Goal: Task Accomplishment & Management: Manage account settings

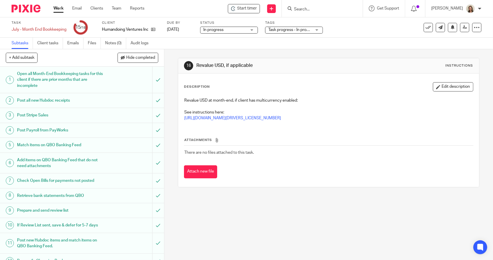
scroll to position [96, 0]
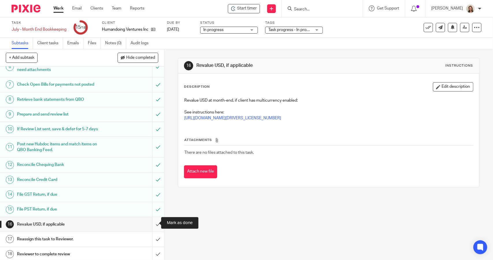
click at [150, 222] on input "submit" at bounding box center [82, 224] width 164 height 14
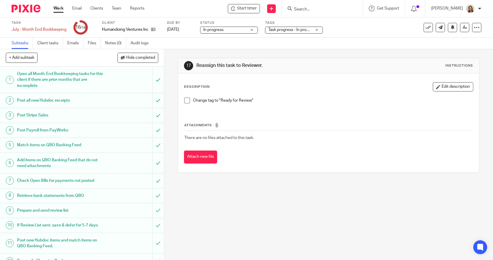
click at [187, 101] on span at bounding box center [187, 100] width 6 height 6
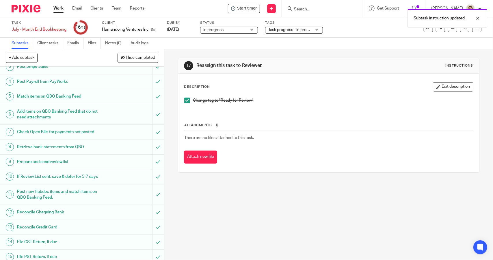
scroll to position [96, 0]
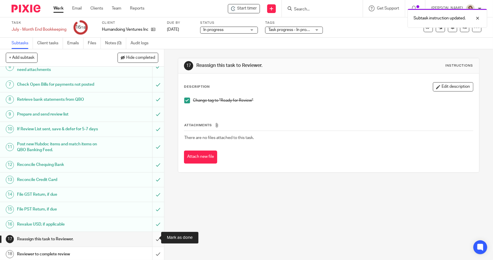
click at [151, 237] on input "submit" at bounding box center [82, 239] width 164 height 14
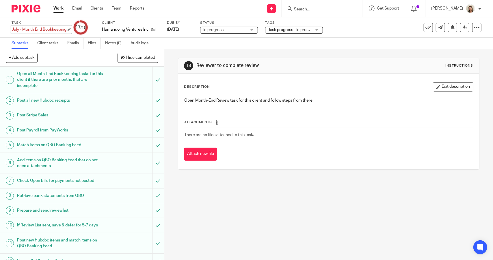
click at [18, 29] on div "July - Month End Bookkeeping Save July - Month End Bookkeeping" at bounding box center [39, 30] width 55 height 6
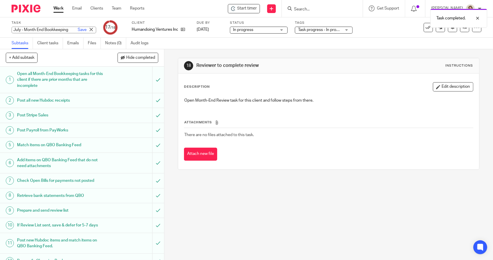
click at [13, 28] on input "July - Month End Bookkeeping" at bounding box center [54, 30] width 85 height 7
click at [14, 29] on input "July - Month End Bookkeeping" at bounding box center [54, 30] width 85 height 7
click at [22, 28] on input "July - Month End Bookkeeping" at bounding box center [54, 30] width 85 height 7
type input "RFR - July - Month End Bookkeeping"
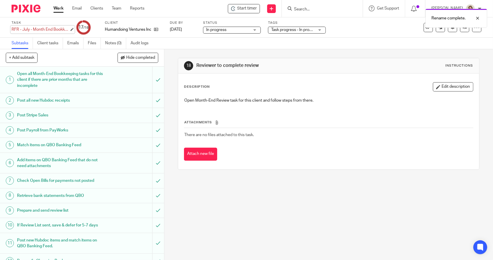
click at [27, 32] on div "RFR - July - Month End Bookkeeping Save RFR - July - Month End Bookkeeping" at bounding box center [41, 30] width 58 height 6
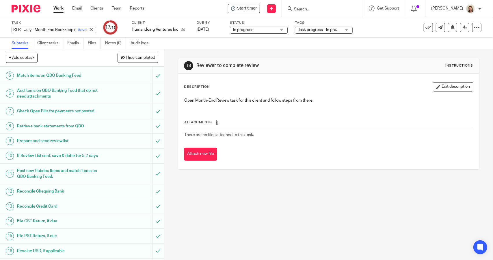
scroll to position [96, 0]
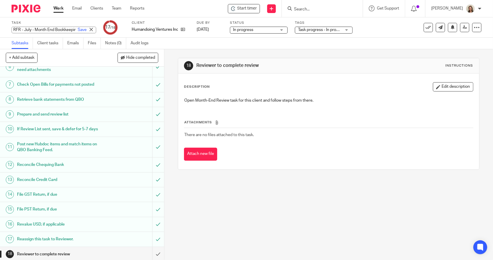
click at [314, 30] on span "Task progress - In progress (With Lead) + 3" at bounding box center [336, 30] width 76 height 4
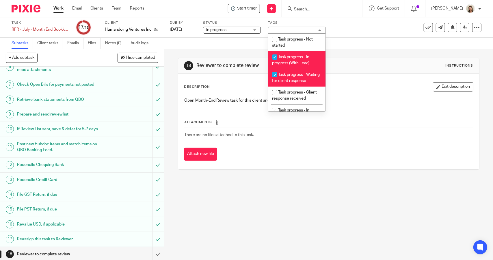
click at [301, 59] on li "Task progress - In progress (With Lead)" at bounding box center [297, 60] width 57 height 18
checkbox input "false"
click at [297, 82] on li "Task progress - Waiting for client response" at bounding box center [297, 78] width 57 height 18
checkbox input "false"
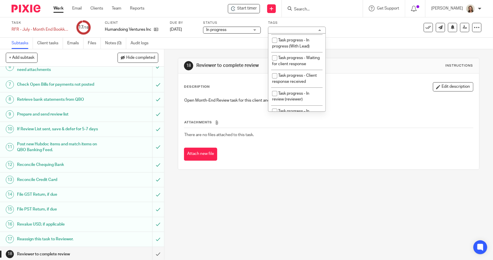
scroll to position [29, 0]
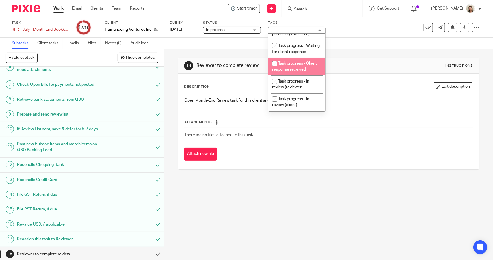
click at [299, 71] on span "Task progress - Client response received" at bounding box center [294, 66] width 45 height 10
checkbox input "true"
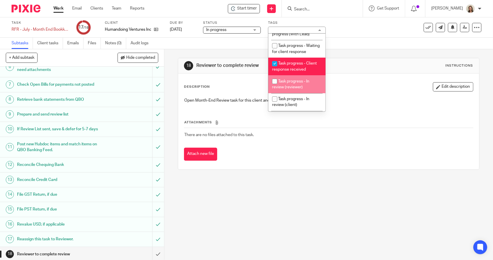
click at [299, 88] on span "Task progress - In review (reviewer)" at bounding box center [290, 84] width 37 height 10
checkbox input "true"
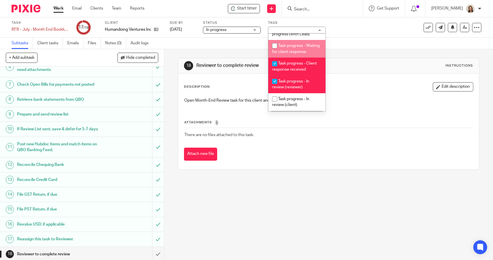
click at [367, 46] on div "Subtasks Client tasks Emails Files Notes (0) Audit logs" at bounding box center [246, 44] width 493 height 12
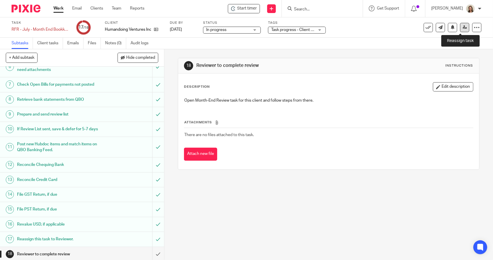
click at [463, 28] on icon at bounding box center [465, 27] width 4 height 4
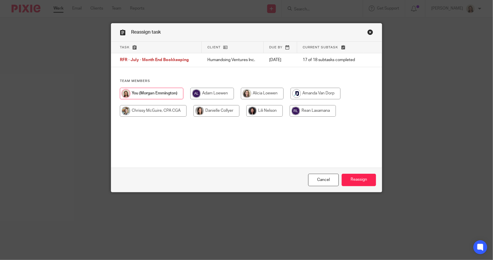
click at [164, 107] on input "radio" at bounding box center [153, 111] width 67 height 12
radio input "true"
click at [353, 175] on input "Reassign" at bounding box center [359, 179] width 34 height 12
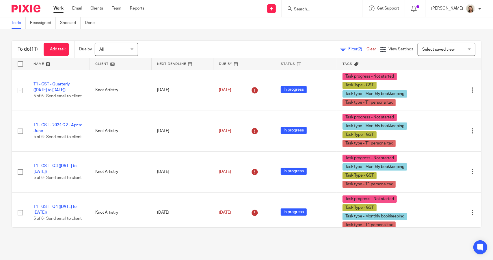
scroll to position [260, 0]
click at [349, 47] on span "Filter (2)" at bounding box center [358, 49] width 18 height 4
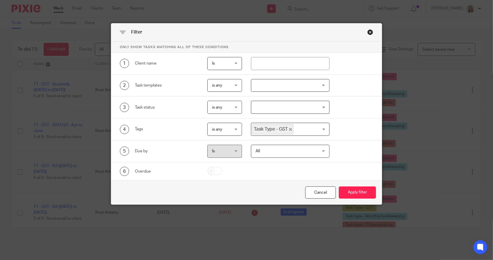
click at [289, 129] on icon "Deselect Task Type - GST" at bounding box center [290, 129] width 3 height 3
click at [289, 129] on input "Search for option" at bounding box center [289, 129] width 74 height 10
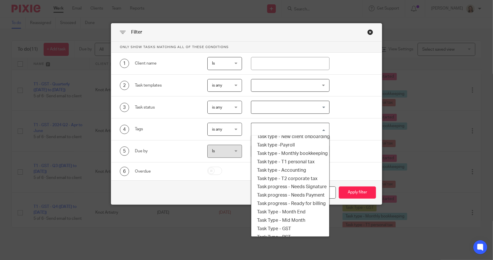
scroll to position [98, 0]
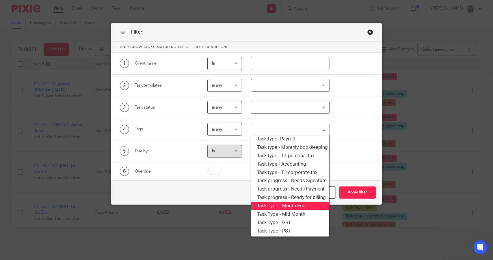
click at [291, 201] on li "Task Type - Month End" at bounding box center [290, 205] width 78 height 8
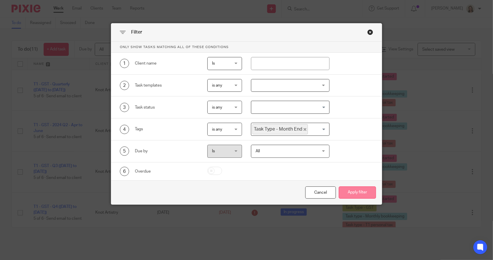
click at [343, 193] on button "Apply filter" at bounding box center [357, 192] width 37 height 12
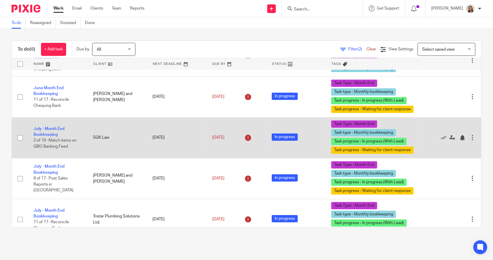
scroll to position [79, 0]
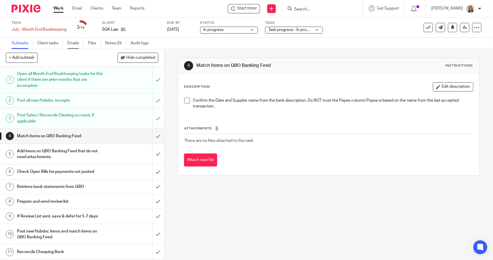
click at [71, 44] on link "Emails" at bounding box center [75, 43] width 16 height 11
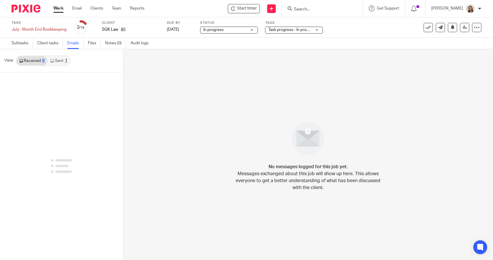
click at [57, 63] on link "Sent 1" at bounding box center [58, 60] width 23 height 9
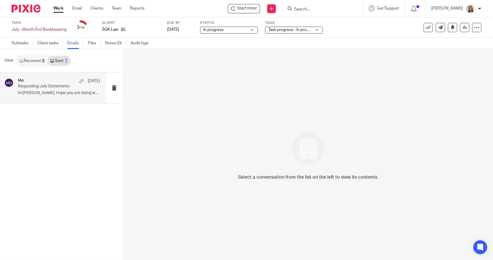
click at [49, 85] on p "Requesting July Statements" at bounding box center [51, 86] width 66 height 5
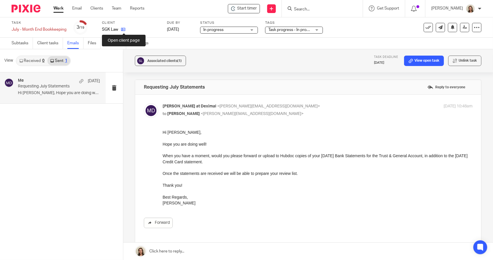
click at [125, 30] on icon at bounding box center [123, 29] width 4 height 4
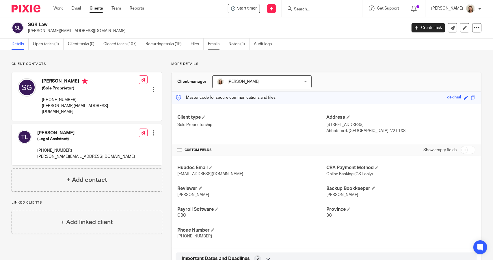
click at [209, 44] on link "Emails" at bounding box center [216, 43] width 16 height 11
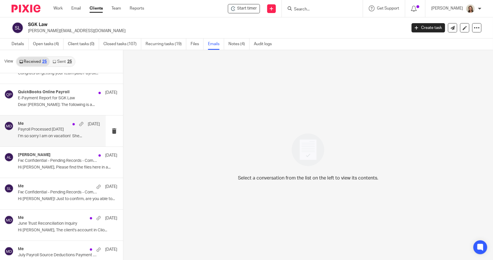
scroll to position [29, 0]
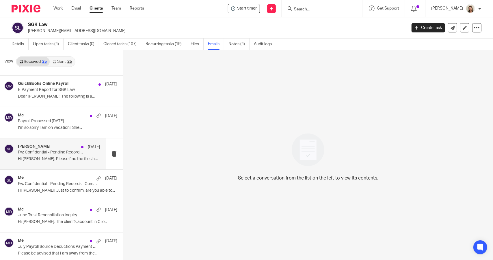
click at [40, 145] on h4 "[PERSON_NAME]" at bounding box center [34, 146] width 33 height 5
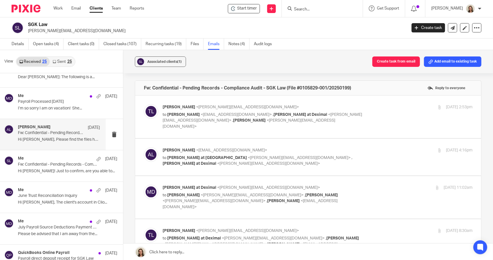
scroll to position [0, 0]
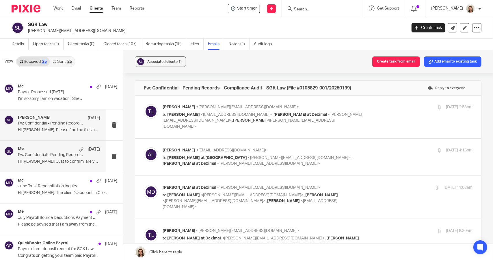
click at [42, 150] on div "Me [DATE]" at bounding box center [59, 149] width 82 height 6
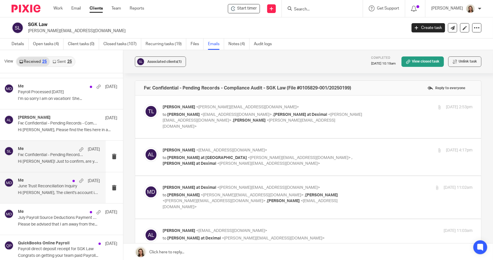
click at [44, 180] on div "Me [DATE]" at bounding box center [59, 181] width 82 height 6
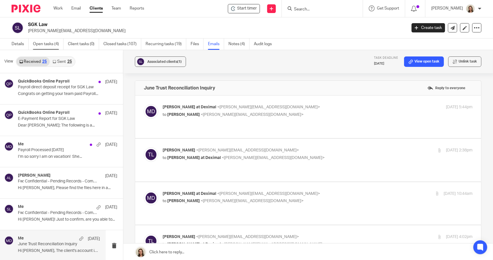
click at [55, 48] on link "Open tasks (4)" at bounding box center [48, 43] width 31 height 11
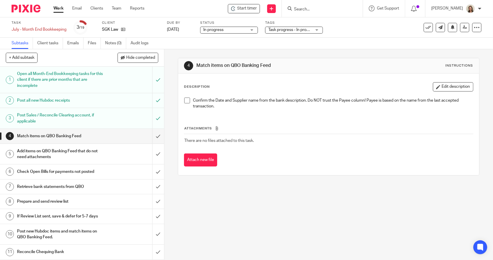
click at [127, 29] on div "SGK Law" at bounding box center [131, 30] width 58 height 6
click at [125, 30] on icon at bounding box center [123, 29] width 4 height 4
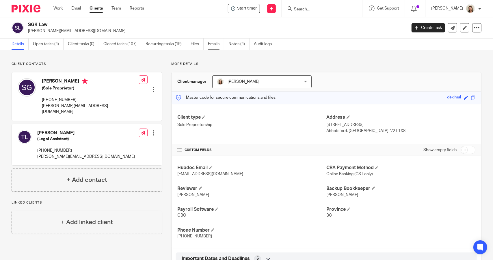
click at [215, 46] on link "Emails" at bounding box center [216, 43] width 16 height 11
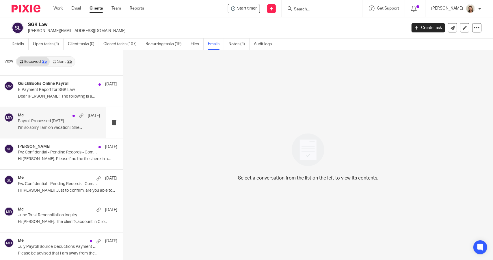
scroll to position [58, 0]
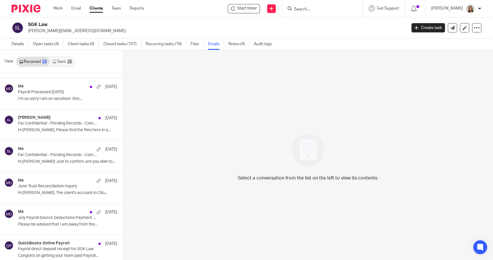
click at [60, 63] on link "Sent 25" at bounding box center [62, 61] width 25 height 9
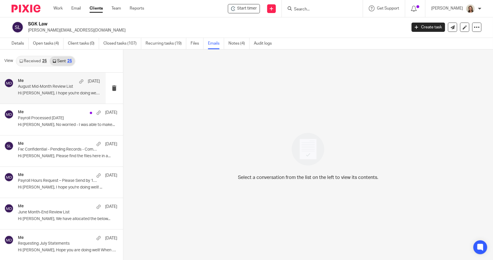
click at [48, 81] on div "Me Aug 15" at bounding box center [59, 81] width 82 height 6
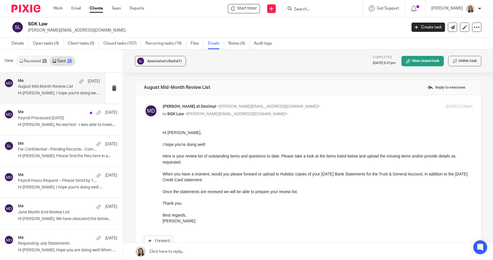
scroll to position [0, 0]
click at [40, 207] on div "Me Aug 8" at bounding box center [59, 206] width 82 height 6
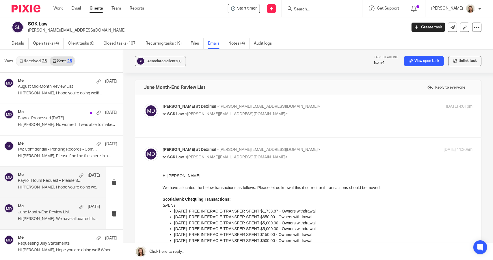
click at [38, 183] on div "Me Aug 11 Payroll Hours Request – Please Send by 12:00pm Tuesday August 12th. H…" at bounding box center [59, 181] width 82 height 19
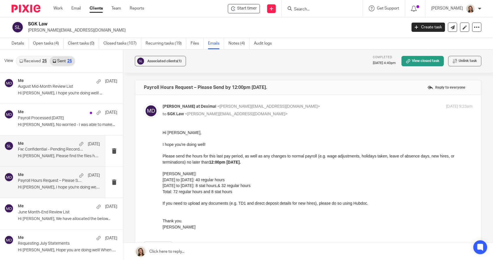
click at [41, 159] on div "Me Aug 12 Fw: Confidential - Pending Records - Compliance Audit - SGK Law (File…" at bounding box center [59, 150] width 82 height 19
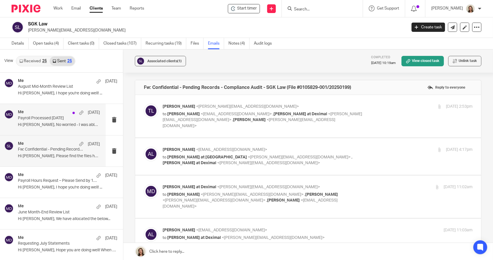
click at [34, 129] on div "Me Aug 13 Payroll Processed 2025.08.15 Hi Sonia, No worried - I was able to mak…" at bounding box center [53, 119] width 106 height 31
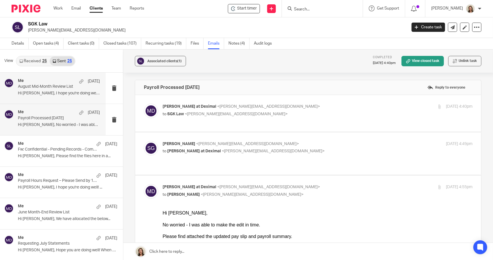
click at [38, 95] on p "Hi Sonia, I hope you're doing well! ..." at bounding box center [59, 93] width 82 height 5
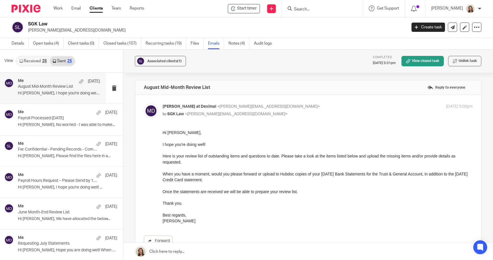
scroll to position [29, 0]
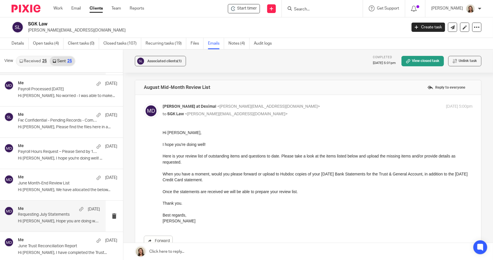
click at [44, 215] on p "Requesting July Statements" at bounding box center [51, 214] width 66 height 5
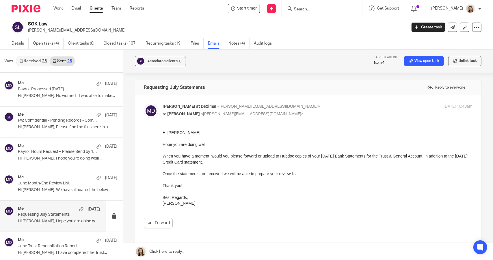
scroll to position [0, 0]
click at [441, 86] on label "Reply to everyone" at bounding box center [446, 87] width 41 height 9
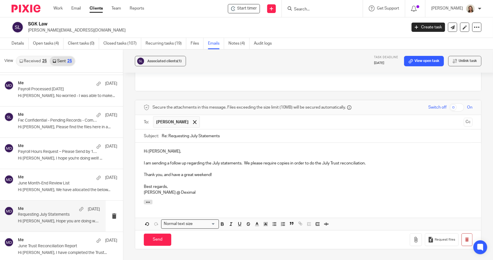
click at [176, 178] on p at bounding box center [308, 181] width 329 height 6
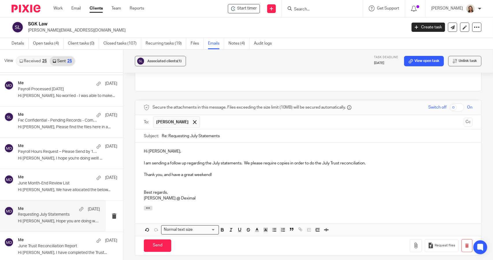
click at [204, 148] on p "Hi Sonia," at bounding box center [308, 151] width 329 height 6
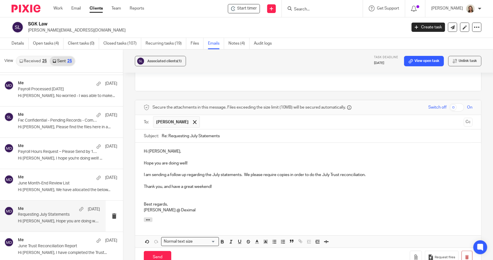
click at [202, 148] on p "Hi Sonia," at bounding box center [308, 151] width 329 height 6
click at [202, 154] on p at bounding box center [308, 157] width 329 height 6
click at [379, 172] on p "I am sending a follow up regarding the July statements. We please require copie…" at bounding box center [308, 175] width 329 height 6
click at [244, 184] on p "Thank you, and have a great weekend!" at bounding box center [308, 187] width 329 height 6
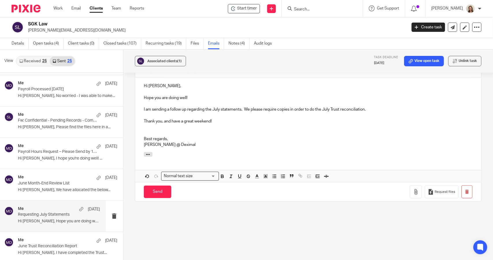
scroll to position [231, 0]
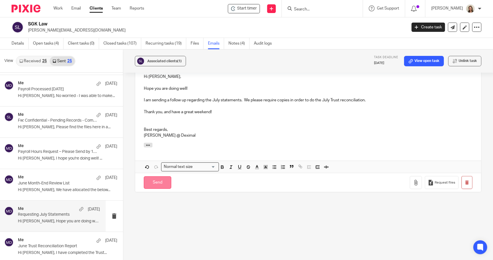
click at [168, 176] on input "Send" at bounding box center [157, 182] width 27 height 12
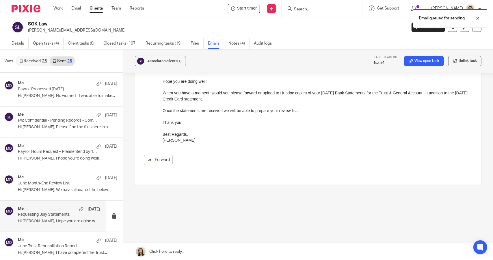
scroll to position [57, 0]
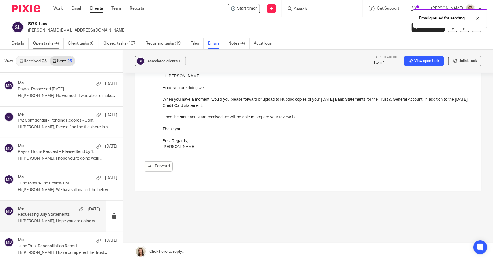
drag, startPoint x: 42, startPoint y: 42, endPoint x: 45, endPoint y: 42, distance: 3.5
click at [42, 42] on link "Open tasks (4)" at bounding box center [48, 43] width 31 height 11
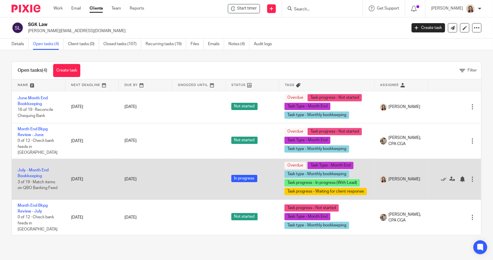
click at [38, 163] on td "July - Month End Bookkeeping 3 of 19 · Match items on QBO Banking Feed" at bounding box center [38, 178] width 53 height 41
click at [36, 168] on link "July - Month End Bookkeeping" at bounding box center [33, 173] width 31 height 10
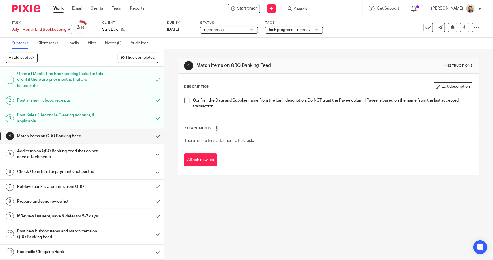
click at [36, 29] on div "July - Month End Bookkeeping Save July - Month End Bookkeeping" at bounding box center [39, 30] width 55 height 6
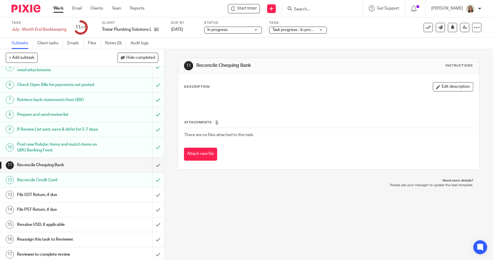
scroll to position [87, 0]
click at [57, 194] on h1 "File GST Return, if due" at bounding box center [60, 194] width 86 height 9
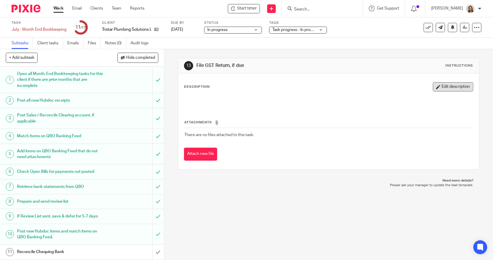
click at [442, 85] on button "Edit description" at bounding box center [453, 86] width 40 height 9
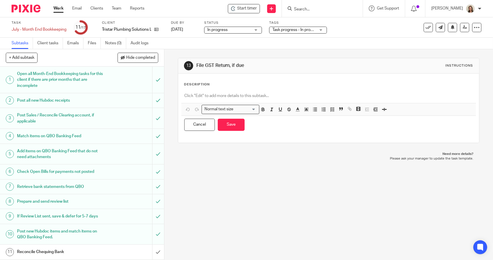
click at [264, 90] on div at bounding box center [329, 96] width 295 height 13
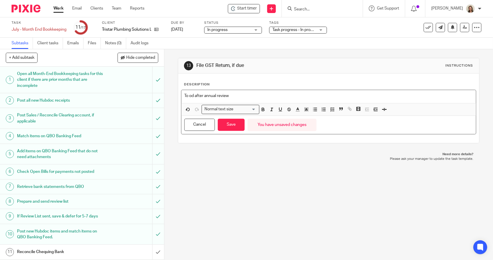
click at [193, 95] on p "To od after annual review" at bounding box center [328, 96] width 289 height 6
click at [232, 121] on button "Save" at bounding box center [231, 125] width 27 height 12
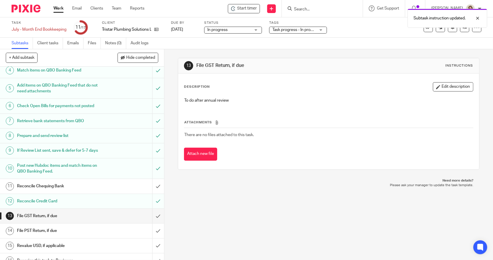
scroll to position [87, 0]
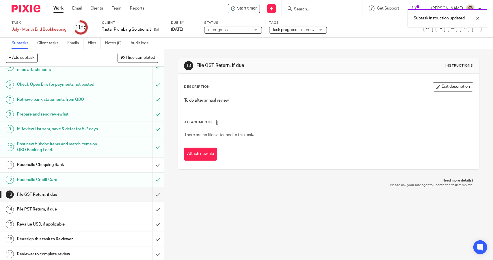
click at [61, 210] on h1 "File PST Return, if due" at bounding box center [60, 209] width 86 height 9
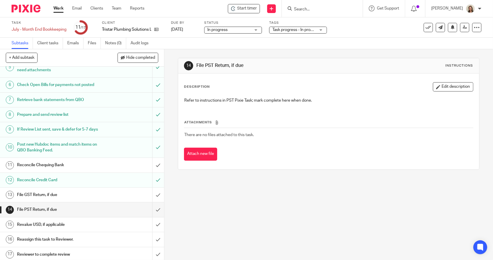
scroll to position [87, 0]
drag, startPoint x: 434, startPoint y: 87, endPoint x: 431, endPoint y: 88, distance: 3.2
click at [434, 87] on button "Edit description" at bounding box center [453, 86] width 40 height 9
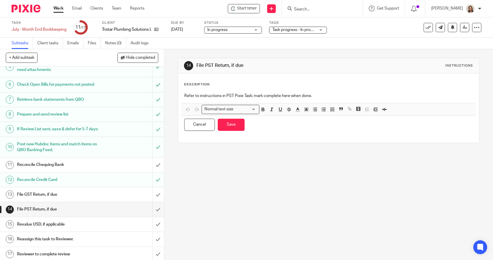
click at [341, 96] on p "Refer to instructions in PST Pixie Task; mark complete here when done." at bounding box center [328, 96] width 289 height 6
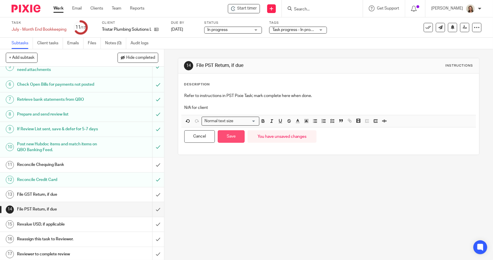
click at [226, 135] on button "Save" at bounding box center [231, 136] width 27 height 12
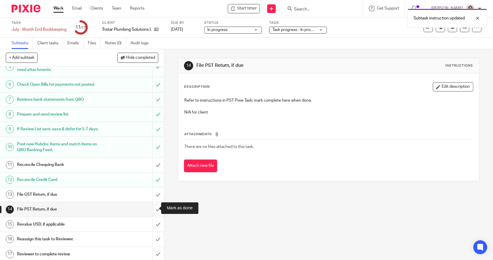
click at [150, 206] on input "submit" at bounding box center [82, 209] width 164 height 14
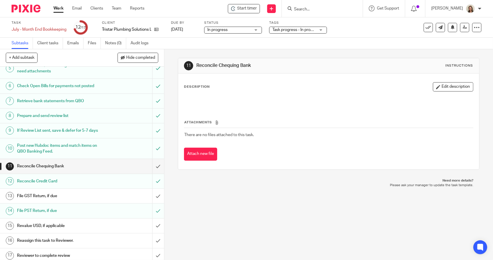
scroll to position [87, 0]
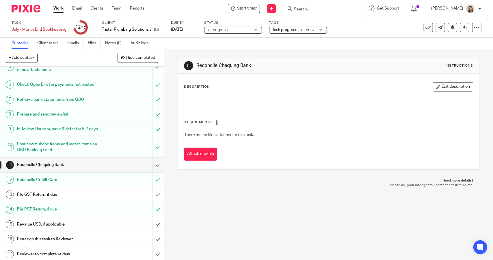
click at [57, 220] on h1 "Revalue USD, if applicable" at bounding box center [60, 224] width 86 height 9
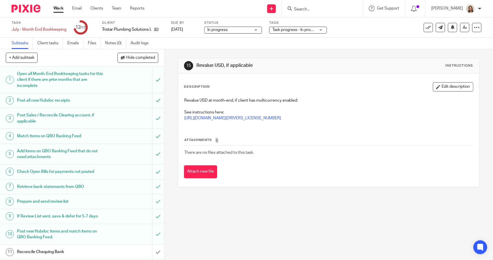
click at [433, 88] on button "Edit description" at bounding box center [453, 86] width 40 height 9
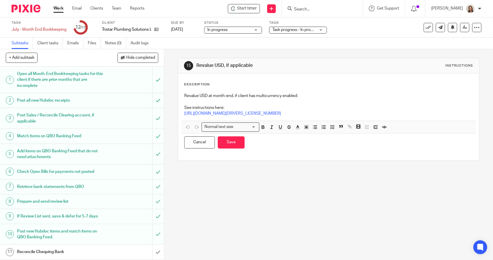
click at [395, 119] on div "Revalue USD at month-end, if client has multicurrency enabled: See instructions…" at bounding box center [329, 105] width 295 height 31
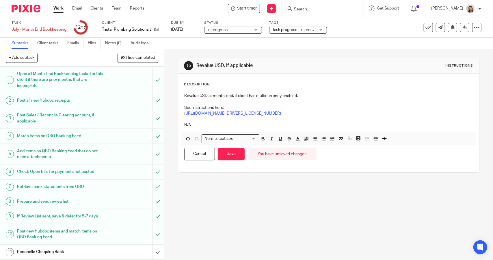
drag, startPoint x: 236, startPoint y: 154, endPoint x: 182, endPoint y: 167, distance: 55.5
click at [236, 154] on button "Save" at bounding box center [231, 154] width 27 height 12
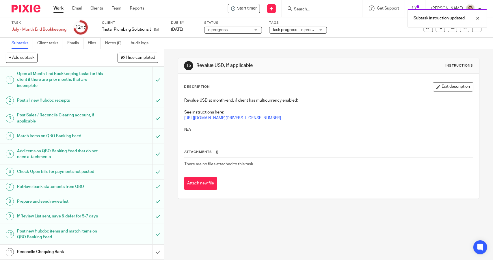
scroll to position [87, 0]
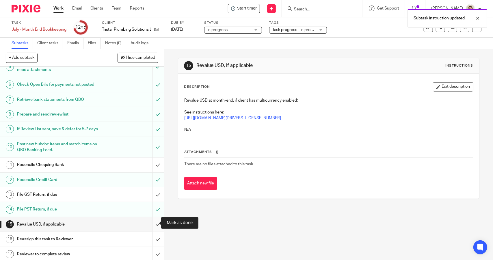
click at [151, 223] on input "submit" at bounding box center [82, 224] width 164 height 14
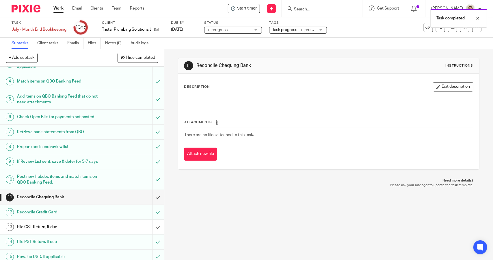
scroll to position [87, 0]
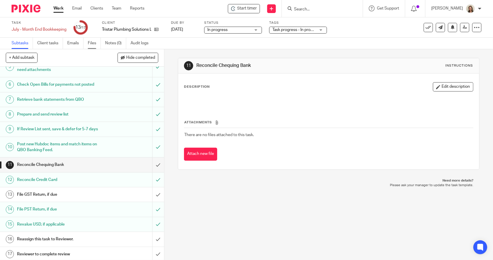
click at [96, 43] on link "Files" at bounding box center [94, 43] width 13 height 11
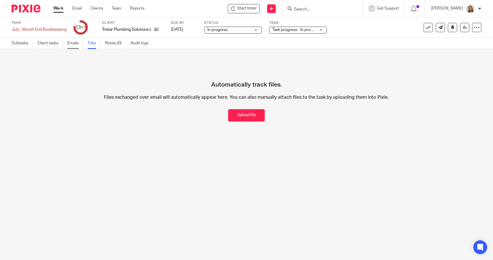
click at [77, 45] on link "Emails" at bounding box center [75, 43] width 16 height 11
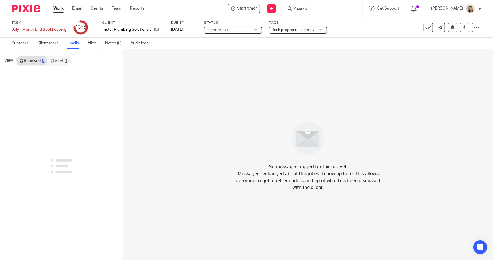
click at [63, 62] on link "Sent 1" at bounding box center [58, 60] width 23 height 9
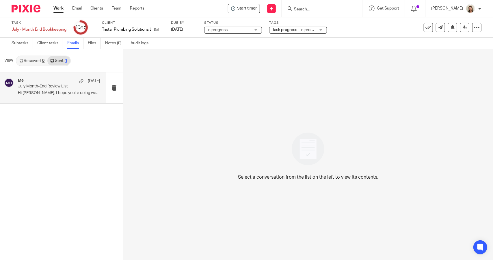
click at [56, 87] on p "July Month-End Review List" at bounding box center [51, 86] width 66 height 5
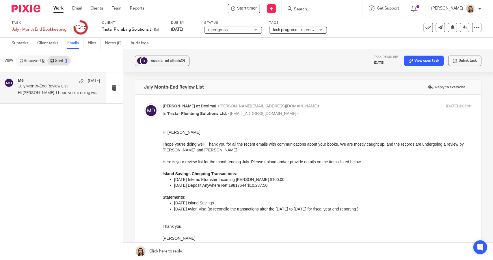
drag, startPoint x: 372, startPoint y: 209, endPoint x: 141, endPoint y: 173, distance: 233.9
click html "Hi Colin, I hope you're doing well! Thank you for all the recent emails with co…"
copy div "Island Savings Chequing Transactions: 07/21/2025 Interac Etransfer Incoming Chr…"
click at [433, 84] on label "Reply to everyone" at bounding box center [446, 87] width 41 height 9
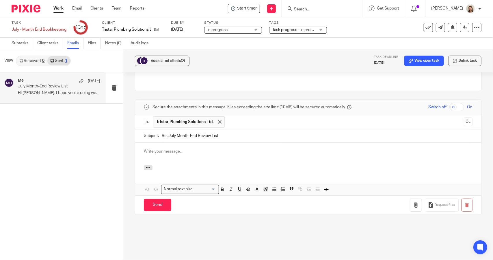
click at [169, 148] on p at bounding box center [308, 151] width 329 height 6
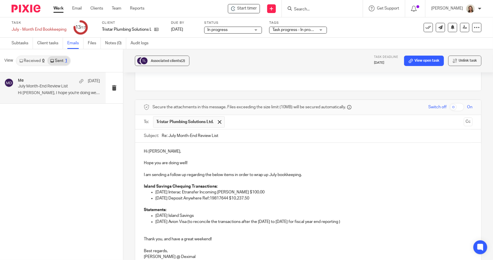
scroll to position [221, 0]
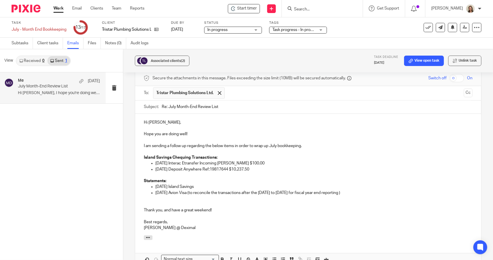
click at [171, 213] on p at bounding box center [308, 216] width 329 height 6
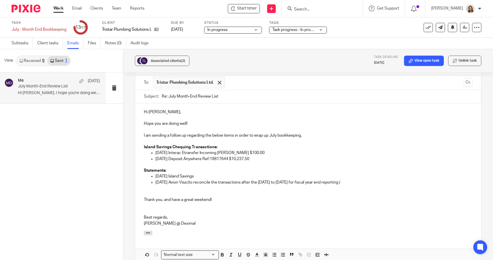
scroll to position [319, 0]
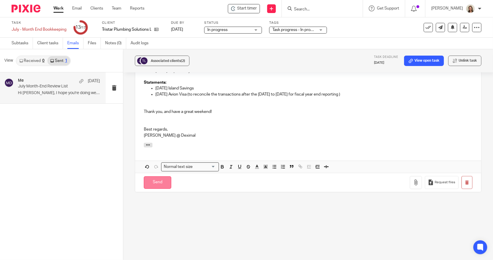
click at [164, 176] on input "Send" at bounding box center [157, 182] width 27 height 12
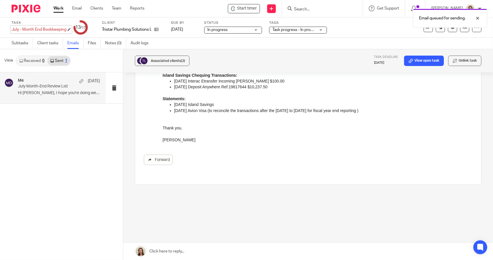
scroll to position [92, 0]
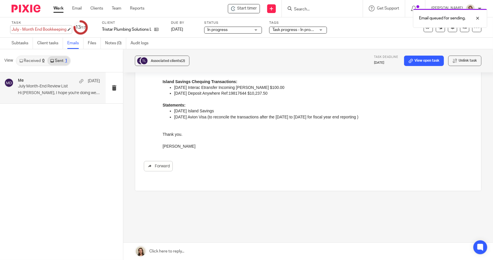
click at [45, 29] on div "July - Month End Bookkeeping Save July - Month End Bookkeeping" at bounding box center [39, 30] width 55 height 6
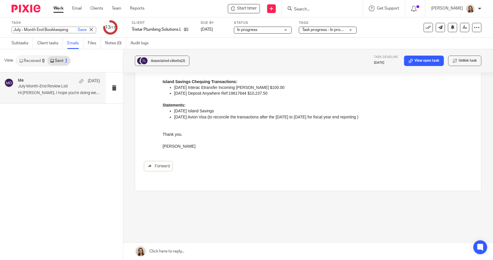
scroll to position [0, 0]
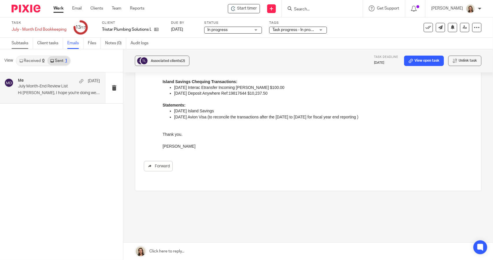
click at [16, 41] on link "Subtasks" at bounding box center [22, 43] width 21 height 11
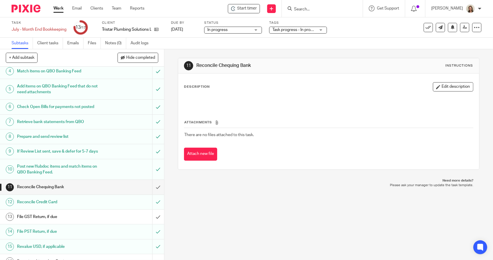
scroll to position [87, 0]
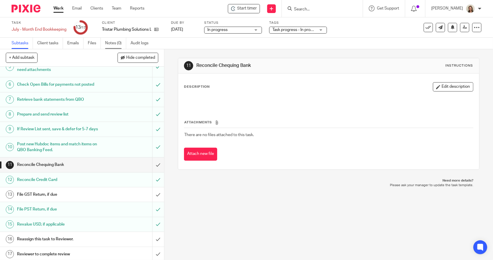
click at [119, 41] on link "Notes (0)" at bounding box center [115, 43] width 21 height 11
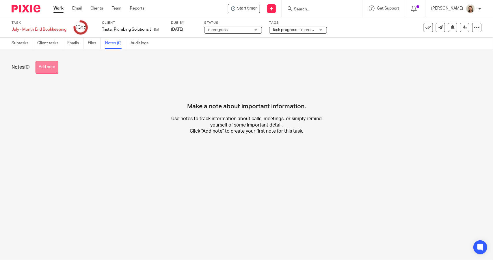
click at [51, 69] on button "Add note" at bounding box center [47, 67] width 23 height 13
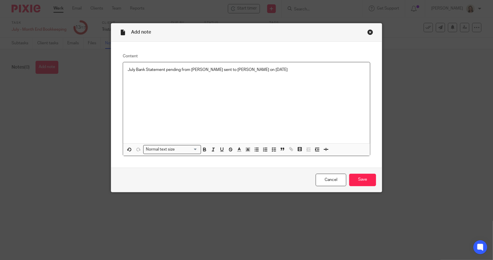
click at [164, 67] on p "July Bank Statement pending from [PERSON_NAME] sent to [PERSON_NAME] on [DATE]" at bounding box center [247, 70] width 238 height 6
click at [165, 77] on p "July Bank Statement and August CC statement (for transactions after CC cut off)…" at bounding box center [247, 73] width 238 height 12
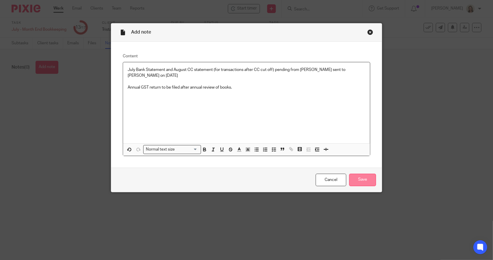
click at [371, 175] on input "Save" at bounding box center [362, 179] width 27 height 12
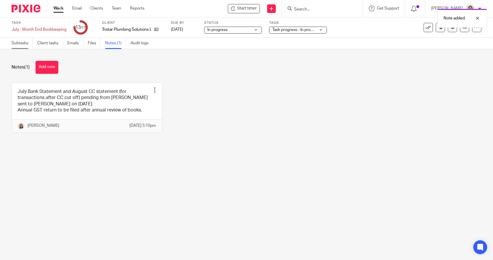
click at [24, 45] on link "Subtasks" at bounding box center [22, 43] width 21 height 11
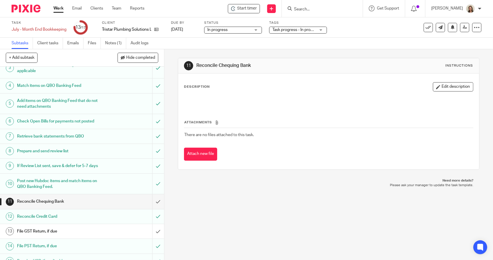
scroll to position [87, 0]
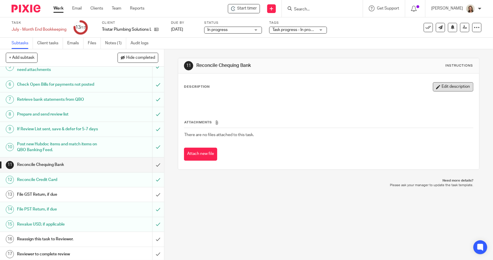
click at [445, 88] on button "Edit description" at bounding box center [453, 86] width 40 height 9
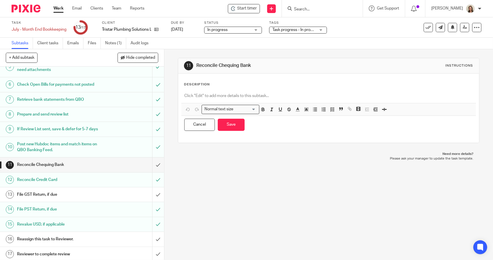
click at [247, 96] on p at bounding box center [328, 96] width 289 height 6
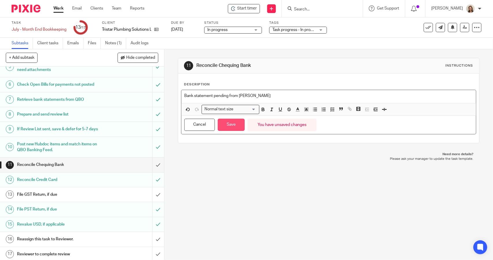
click at [229, 123] on button "Save" at bounding box center [231, 125] width 27 height 12
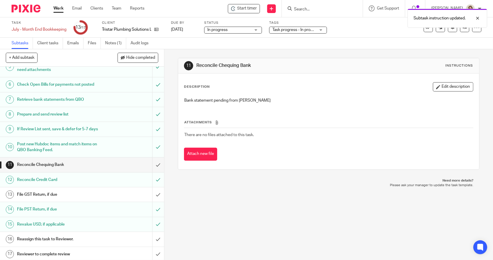
click at [73, 238] on h1 "Reassign this task to Reviewer." at bounding box center [60, 238] width 86 height 9
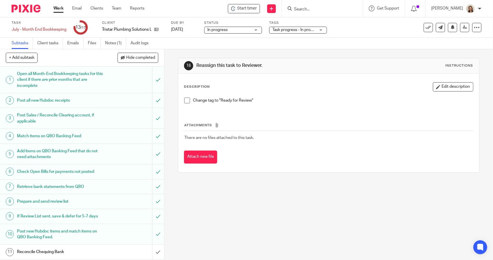
click at [184, 100] on span at bounding box center [187, 100] width 6 height 6
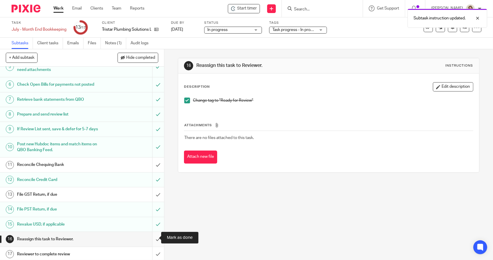
click at [151, 237] on input "submit" at bounding box center [82, 239] width 164 height 14
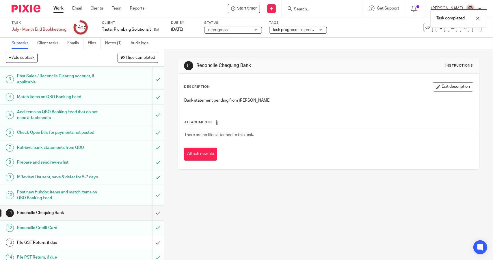
scroll to position [87, 0]
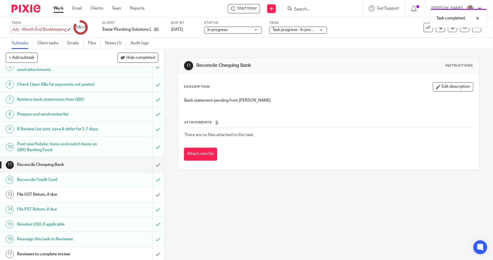
click at [28, 30] on div "July - Month End Bookkeeping Save July - Month End Bookkeeping" at bounding box center [39, 30] width 55 height 6
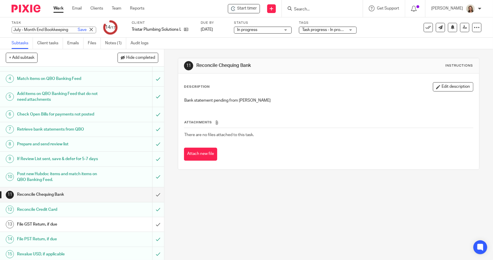
scroll to position [0, 0]
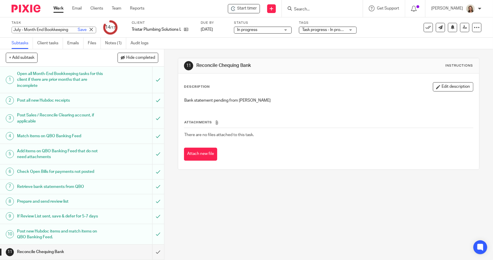
click at [14, 29] on input "July - Month End Bookkeeping" at bounding box center [54, 30] width 85 height 7
type input "RFR - July - Month End Bookkeeping"
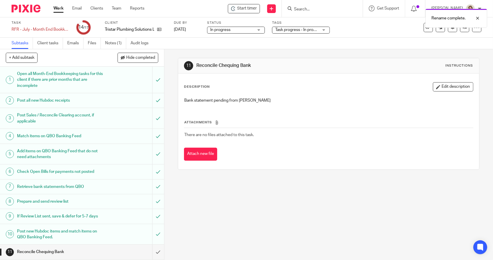
click at [306, 31] on span "Task progress - In progress (With Lead) + 3" at bounding box center [313, 30] width 76 height 4
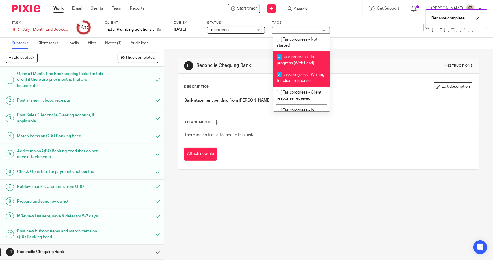
click at [310, 60] on li "Task progress - In progress (With Lead)" at bounding box center [301, 60] width 57 height 18
checkbox input "false"
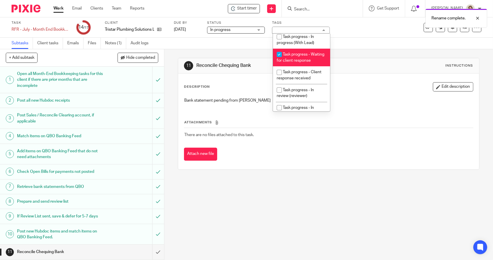
scroll to position [29, 0]
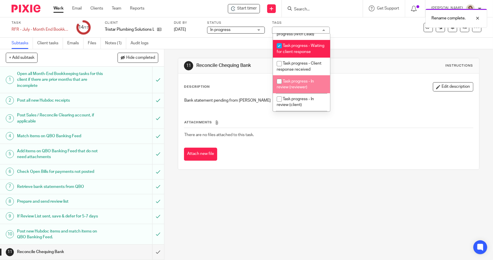
click at [306, 89] on span "Task progress - In review (reviewer)" at bounding box center [295, 84] width 37 height 10
checkbox input "true"
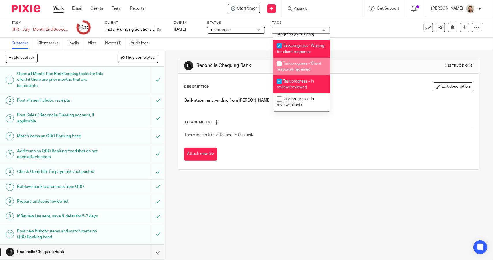
click at [342, 53] on div "11 Reconcile Chequing Bank Instructions Description Edit description Bank state…" at bounding box center [328, 113] width 301 height 129
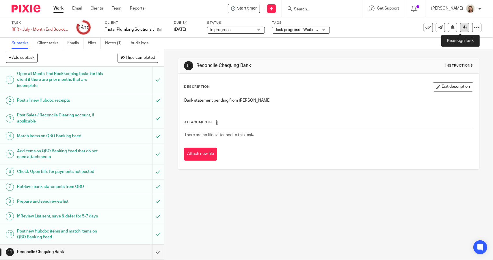
click at [463, 25] on icon at bounding box center [465, 27] width 4 height 4
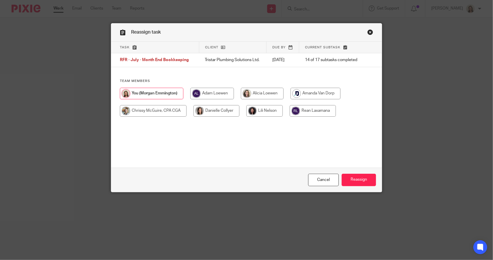
click at [157, 112] on input "radio" at bounding box center [153, 111] width 67 height 12
radio input "true"
click at [364, 180] on input "Reassign" at bounding box center [359, 179] width 34 height 12
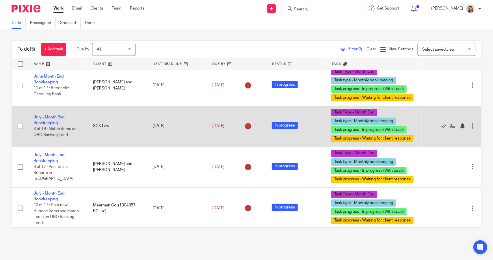
scroll to position [38, 0]
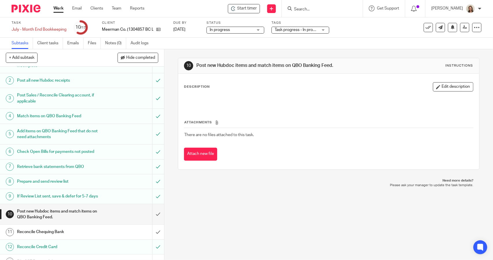
scroll to position [29, 0]
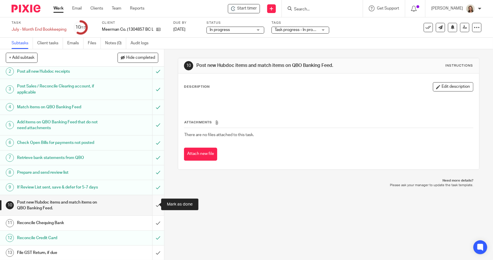
click at [152, 201] on input "submit" at bounding box center [82, 205] width 164 height 21
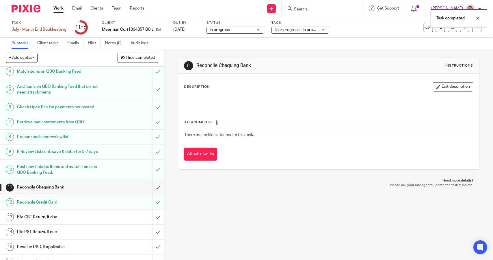
scroll to position [87, 0]
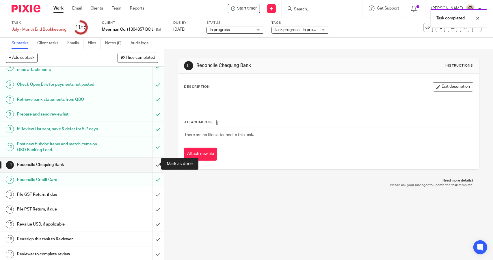
click at [151, 163] on input "submit" at bounding box center [82, 164] width 164 height 14
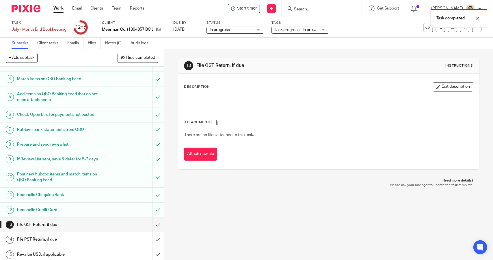
scroll to position [87, 0]
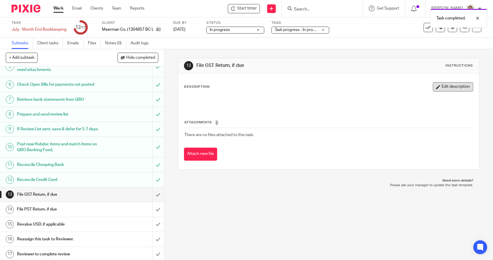
click at [439, 83] on button "Edit description" at bounding box center [453, 86] width 40 height 9
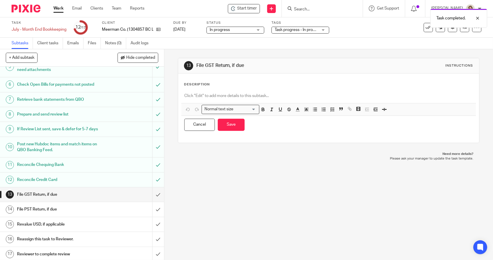
click at [212, 95] on p at bounding box center [328, 96] width 289 height 6
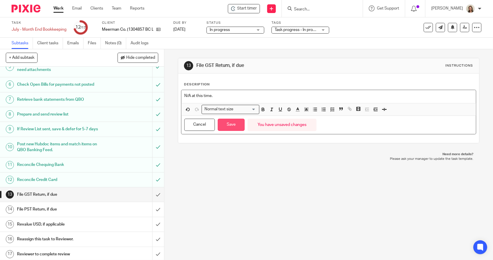
click at [236, 124] on button "Save" at bounding box center [231, 125] width 27 height 12
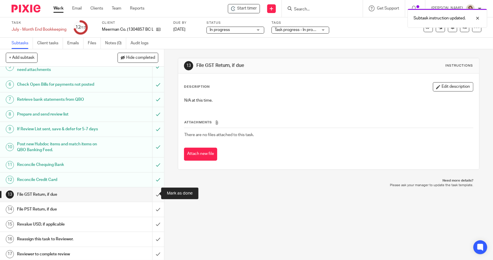
click at [154, 192] on input "submit" at bounding box center [82, 194] width 164 height 14
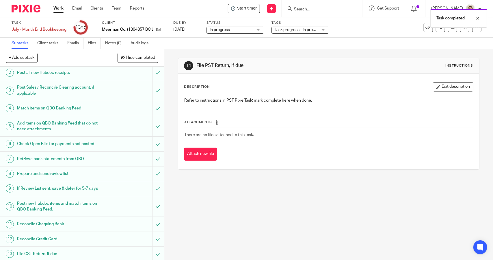
scroll to position [87, 0]
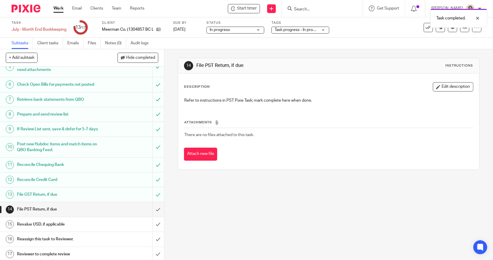
click at [443, 86] on button "Edit description" at bounding box center [453, 86] width 40 height 9
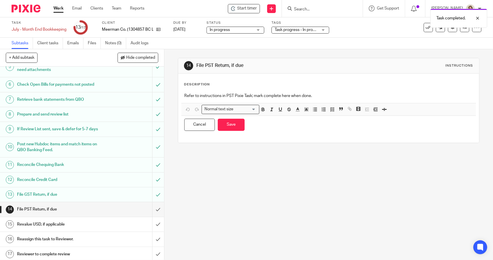
click at [416, 95] on p "Refer to instructions in PST Pixie Task; mark complete here when done." at bounding box center [328, 96] width 289 height 6
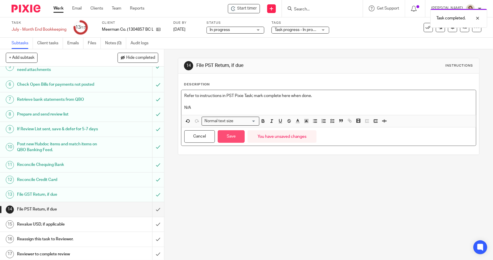
click at [240, 136] on button "Save" at bounding box center [231, 136] width 27 height 12
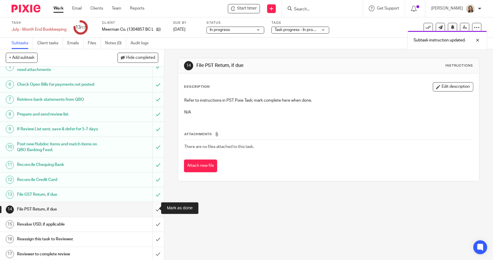
click at [149, 208] on input "submit" at bounding box center [82, 209] width 164 height 14
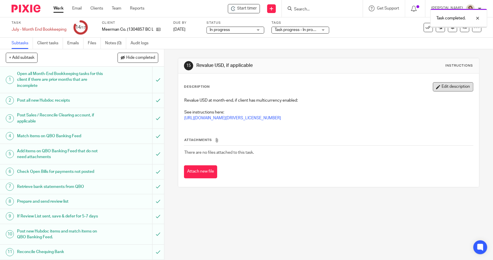
click at [442, 87] on button "Edit description" at bounding box center [453, 86] width 40 height 9
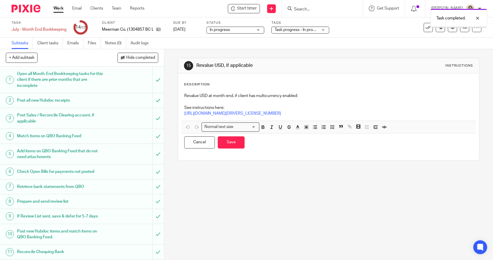
click at [416, 113] on p "https://ln5.sync.com/dl/2899725b0/cf4jcc5r-ezp2igtd-6n4r5mrx-i827pxm8" at bounding box center [328, 113] width 289 height 6
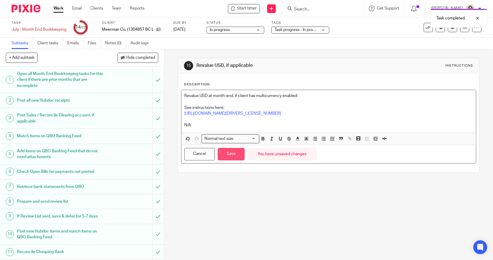
click at [230, 153] on button "Save" at bounding box center [231, 154] width 27 height 12
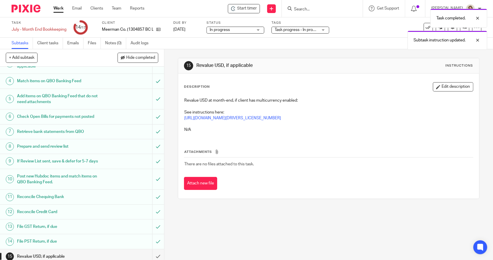
scroll to position [87, 0]
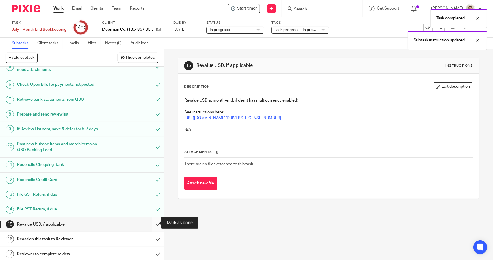
click at [153, 222] on input "submit" at bounding box center [82, 224] width 164 height 14
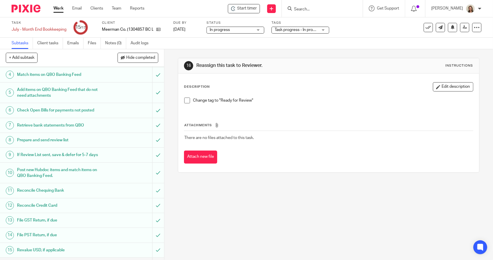
scroll to position [87, 0]
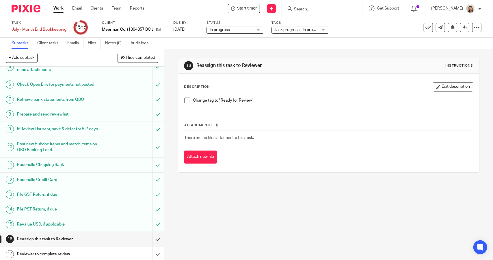
click at [185, 99] on span at bounding box center [187, 100] width 6 height 6
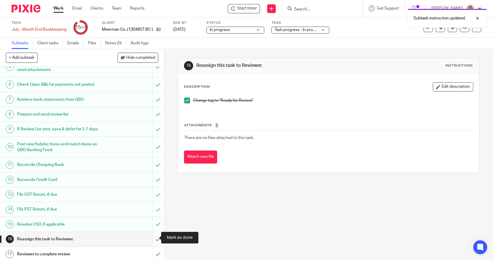
click at [157, 236] on input "submit" at bounding box center [82, 239] width 164 height 14
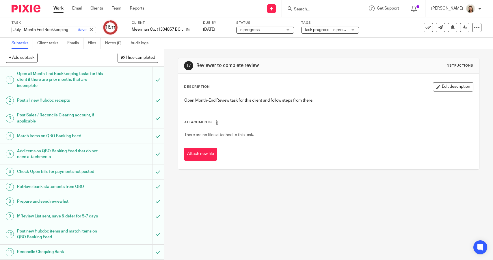
click at [44, 29] on div "July - Month End Bookkeeping Save July - Month End Bookkeeping" at bounding box center [54, 30] width 85 height 7
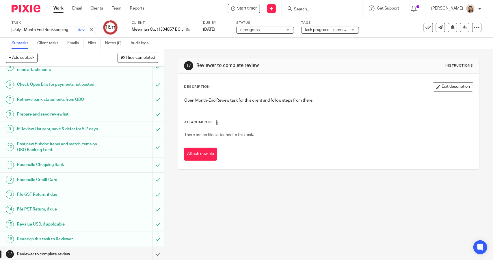
click at [14, 27] on input "July - Month End Bookkeeping" at bounding box center [54, 30] width 85 height 7
type input "RFR - July - Month End Bookkeeping"
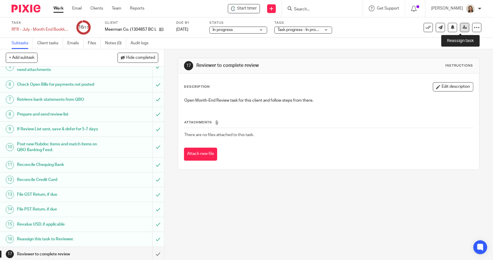
click at [461, 31] on link at bounding box center [464, 27] width 9 height 9
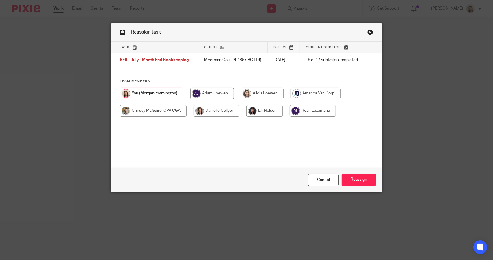
click at [147, 112] on input "radio" at bounding box center [153, 111] width 67 height 12
radio input "true"
click at [349, 178] on input "Reassign" at bounding box center [359, 179] width 34 height 12
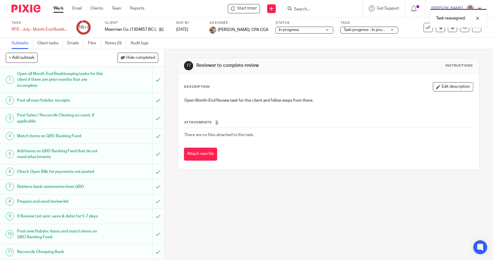
click at [373, 30] on span "Task progress - In progress (With Lead) + 3" at bounding box center [382, 30] width 76 height 4
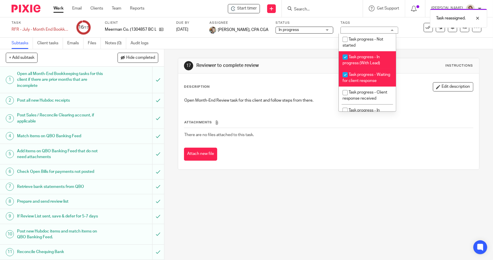
click at [359, 59] on li "Task progress - In progress (With Lead)" at bounding box center [367, 60] width 57 height 18
checkbox input "false"
click at [364, 80] on span "Task progress - Waiting for client response" at bounding box center [367, 78] width 48 height 10
checkbox input "false"
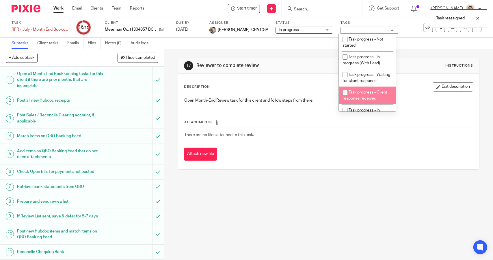
click at [364, 96] on span "Task progress - Client response received" at bounding box center [365, 95] width 45 height 10
checkbox input "true"
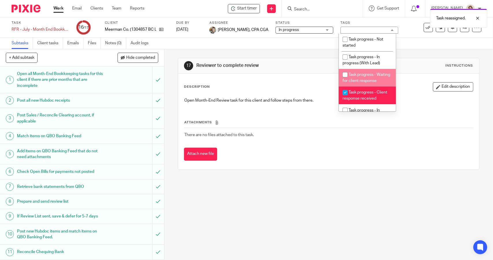
scroll to position [29, 0]
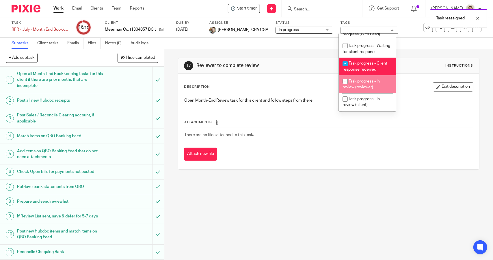
click at [359, 89] on li "Task progress - In review (reviewer)" at bounding box center [367, 84] width 57 height 18
checkbox input "true"
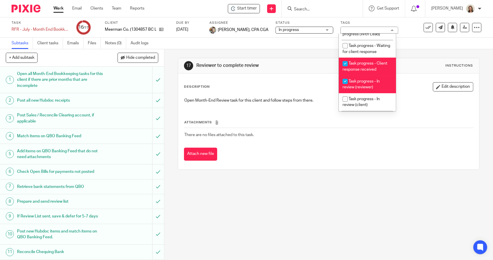
click at [356, 69] on span "Task progress - Client response received" at bounding box center [365, 66] width 45 height 10
checkbox input "false"
click at [298, 57] on div "17 Reviewer to complete review Instructions Description Edit description Open M…" at bounding box center [328, 113] width 301 height 129
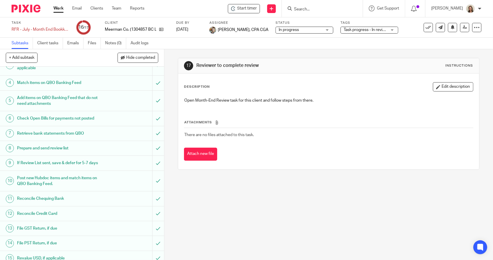
scroll to position [87, 0]
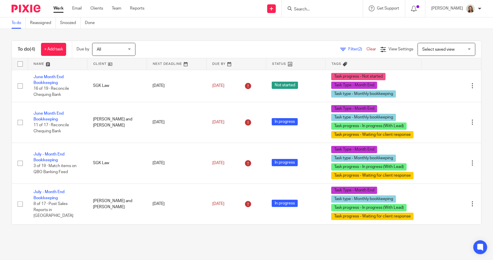
click at [349, 47] on span "Filter (2)" at bounding box center [358, 49] width 18 height 4
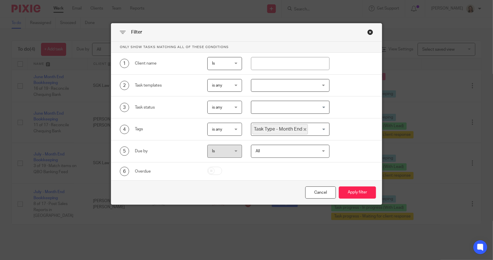
click at [304, 128] on icon "Deselect Task Type - Month End" at bounding box center [305, 129] width 3 height 3
click at [296, 128] on input "Search for option" at bounding box center [289, 129] width 74 height 10
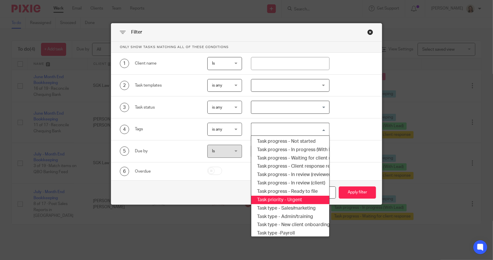
scroll to position [98, 0]
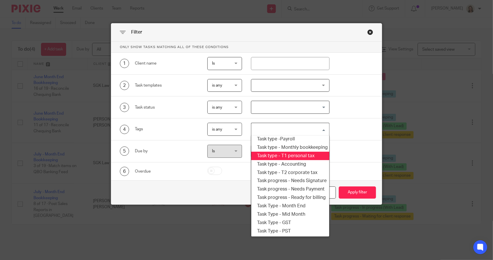
click at [289, 153] on li "Task type - T1 personal tax" at bounding box center [290, 155] width 78 height 8
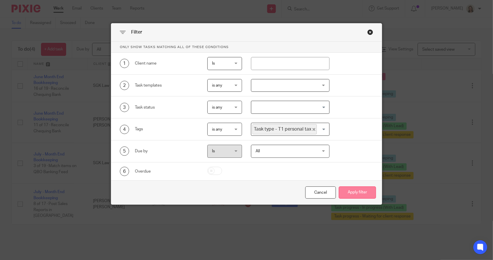
click at [346, 189] on button "Apply filter" at bounding box center [357, 192] width 37 height 12
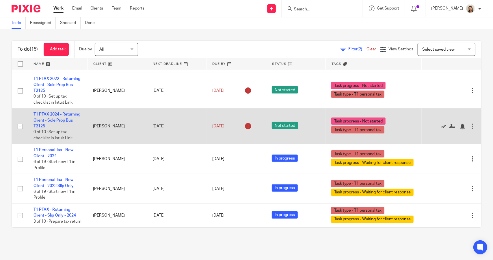
scroll to position [390, 0]
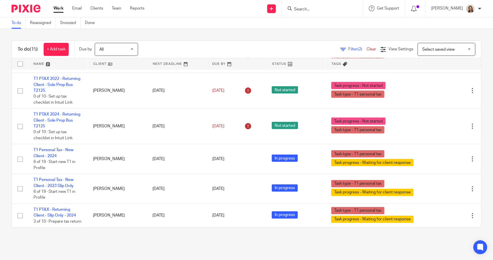
click at [349, 48] on span "Filter (2)" at bounding box center [358, 49] width 18 height 4
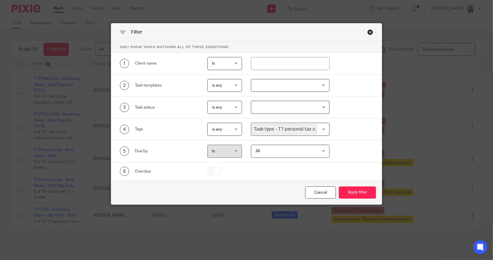
click at [313, 128] on icon "Deselect Task type - T1 personal tax" at bounding box center [314, 129] width 3 height 3
click at [308, 129] on input "Search for option" at bounding box center [289, 129] width 74 height 10
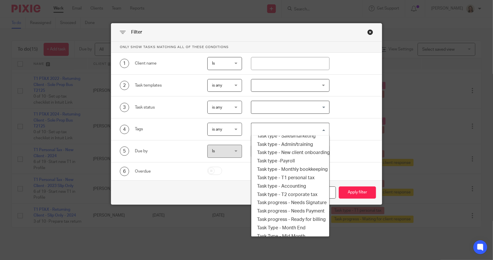
scroll to position [98, 0]
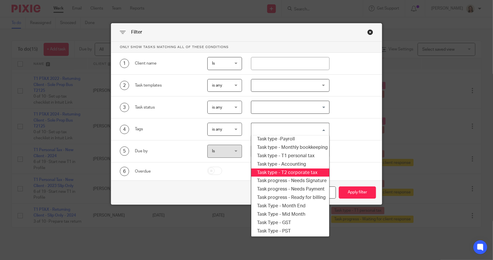
click at [290, 168] on li "Task type - T2 corporate tax" at bounding box center [290, 172] width 78 height 8
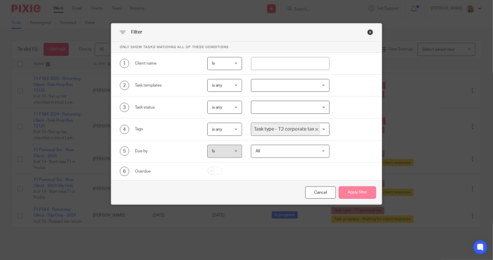
click at [346, 193] on button "Apply filter" at bounding box center [357, 192] width 37 height 12
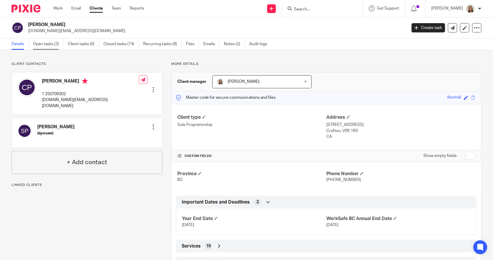
click at [50, 44] on link "Open tasks (2)" at bounding box center [48, 43] width 31 height 11
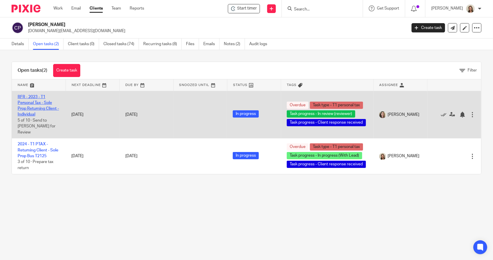
click at [43, 103] on link "RFR - 2023 - T1 Personal Tax - Sole Prop Returning Client - Individual" at bounding box center [38, 106] width 41 height 22
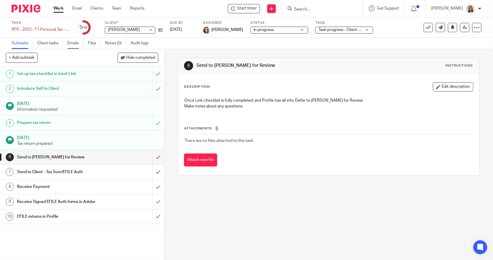
click at [74, 42] on link "Emails" at bounding box center [75, 43] width 16 height 11
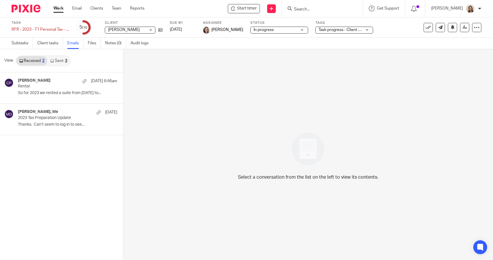
click at [59, 62] on link "Sent 3" at bounding box center [58, 60] width 23 height 9
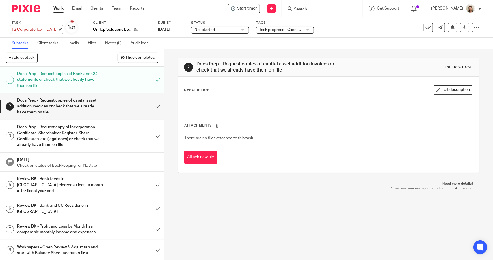
click at [44, 30] on div "T2 Corporate Tax - [DATE] Save T2 Corporate Tax - [DATE]" at bounding box center [35, 30] width 46 height 6
